Goal: Contribute content

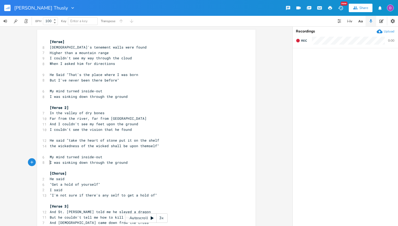
click at [68, 75] on span "He Said "That's the place where I was born" at bounding box center [94, 74] width 89 height 5
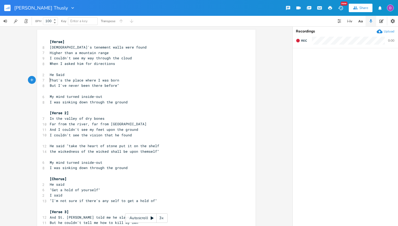
click at [122, 86] on pre "But I've never been there before"" at bounding box center [144, 86] width 190 height 6
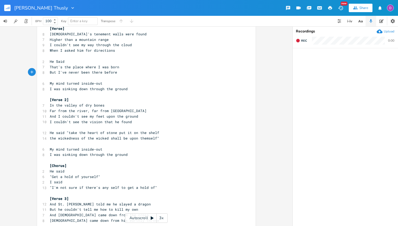
scroll to position [17, 0]
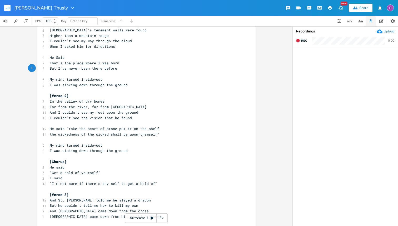
click at [67, 128] on span "He said "take the heart of stone put it on the shelf" at bounding box center [105, 128] width 110 height 5
click at [156, 128] on pre "He said take the heart of stone put it on the shelf" at bounding box center [144, 129] width 190 height 6
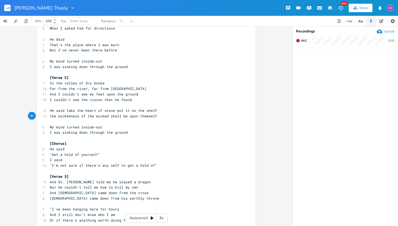
scroll to position [42, 0]
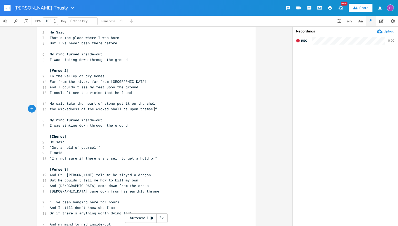
click at [51, 147] on span ""Get a hold of yourself"" at bounding box center [75, 147] width 51 height 5
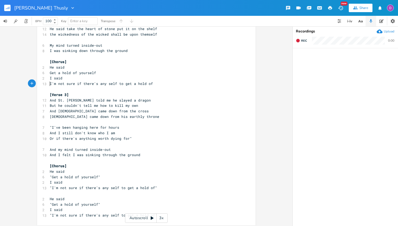
scroll to position [120, 0]
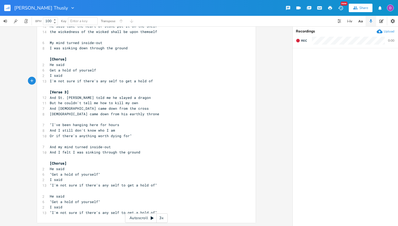
click at [51, 125] on span ""I've been hanging here for hours" at bounding box center [85, 124] width 70 height 5
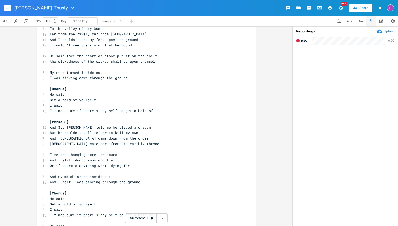
scroll to position [95, 0]
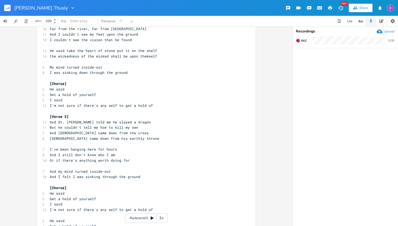
click at [51, 121] on span "And St. [PERSON_NAME] told me he slayed a dragon" at bounding box center [100, 122] width 101 height 5
type textarea "And"
click at [51, 121] on span "And St. [PERSON_NAME] told me he slayed a dragon" at bounding box center [100, 122] width 101 height 5
type textarea "When"
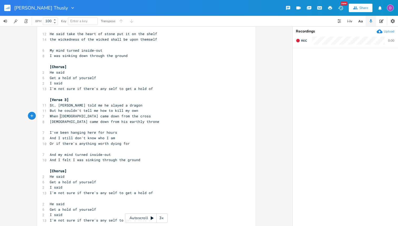
scroll to position [119, 0]
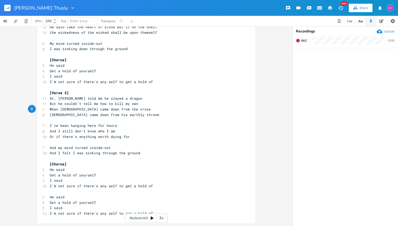
click at [49, 125] on pre "I've been hanging here for hours" at bounding box center [144, 126] width 190 height 6
type textarea "He d"
type textarea "saif"
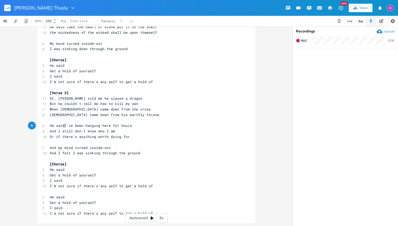
type textarea "d"
click at [54, 148] on span "And my mind turned inside-out" at bounding box center [80, 146] width 61 height 5
type textarea "<"
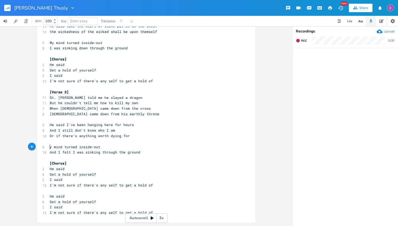
type textarea "M"
type textarea "And"
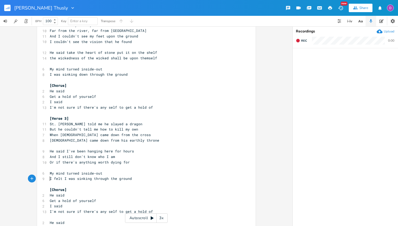
scroll to position [98, 0]
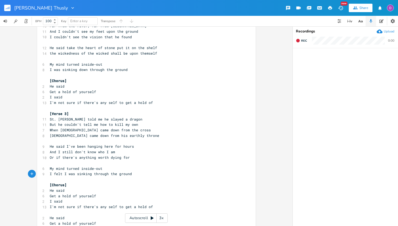
click at [55, 174] on span "I felt I was sinking through the ground" at bounding box center [91, 173] width 82 height 5
type textarea "felt I"
click at [65, 175] on span "I felt I was sinking through the ground" at bounding box center [91, 173] width 82 height 5
click at [77, 172] on span "I was sinking through the ground" at bounding box center [83, 173] width 67 height 5
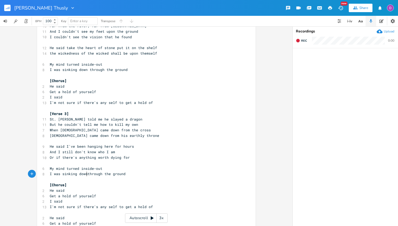
scroll to position [0, 9]
type textarea "down"
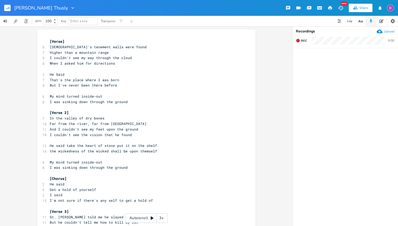
scroll to position [0, 0]
click at [66, 144] on span "He said take the heart of stone put it on the shelf" at bounding box center [104, 145] width 108 height 5
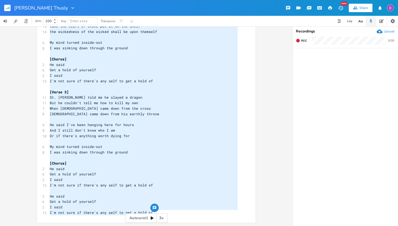
scroll to position [6, 0]
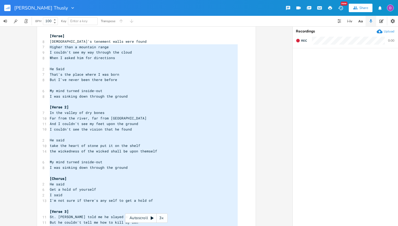
type textarea "[Verse] [PERSON_NAME]'s tenement walls were found Higher than a mountain range …"
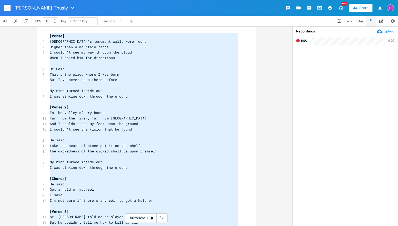
drag, startPoint x: 151, startPoint y: 212, endPoint x: 40, endPoint y: 25, distance: 217.5
click at [40, 25] on div "Ezekiel Spoke Thusly New Share BPM 100 Key Enter a key Transpose x [Verse] 8 [P…" at bounding box center [199, 113] width 398 height 226
